Goal: Navigation & Orientation: Go to known website

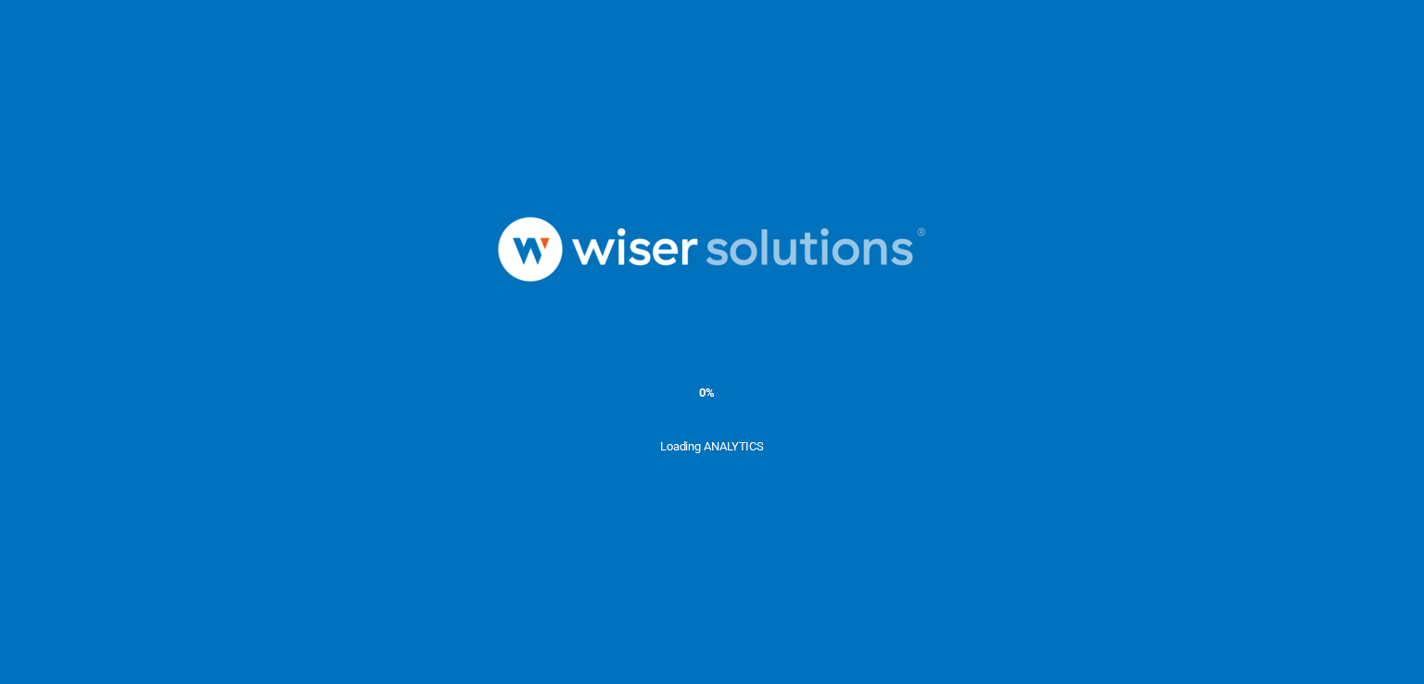
click at [1355, 139] on ms-splash-screen "0% Loading ANALYTICS" at bounding box center [712, 342] width 1424 height 684
